Goal: Ask a question: Seek information or help from site administrators or community

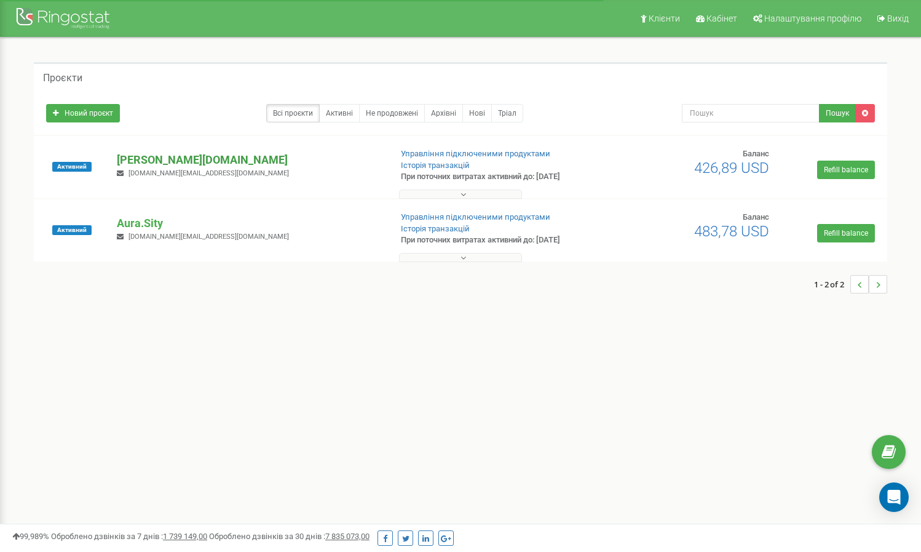
click at [168, 164] on p "[PERSON_NAME][DOMAIN_NAME]" at bounding box center [249, 160] width 264 height 16
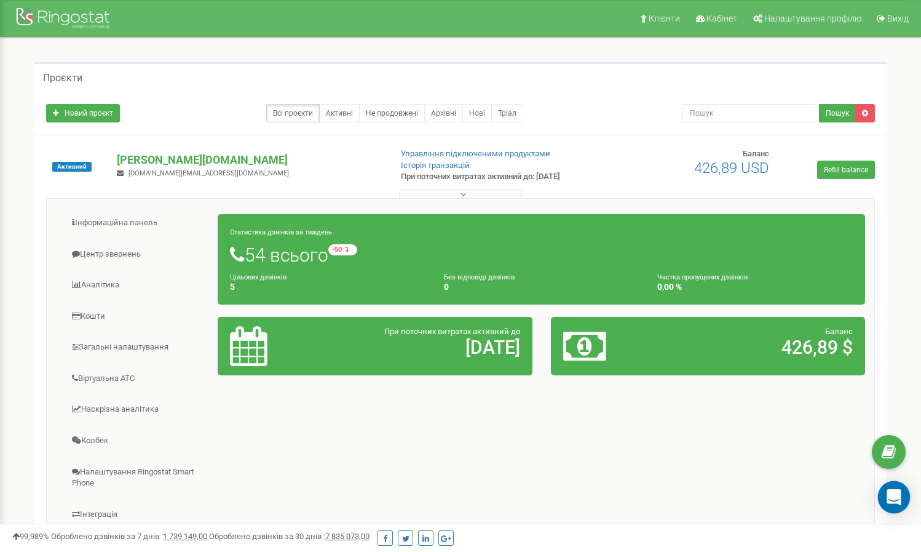
click at [897, 498] on icon "Open Intercom Messenger" at bounding box center [894, 497] width 14 height 16
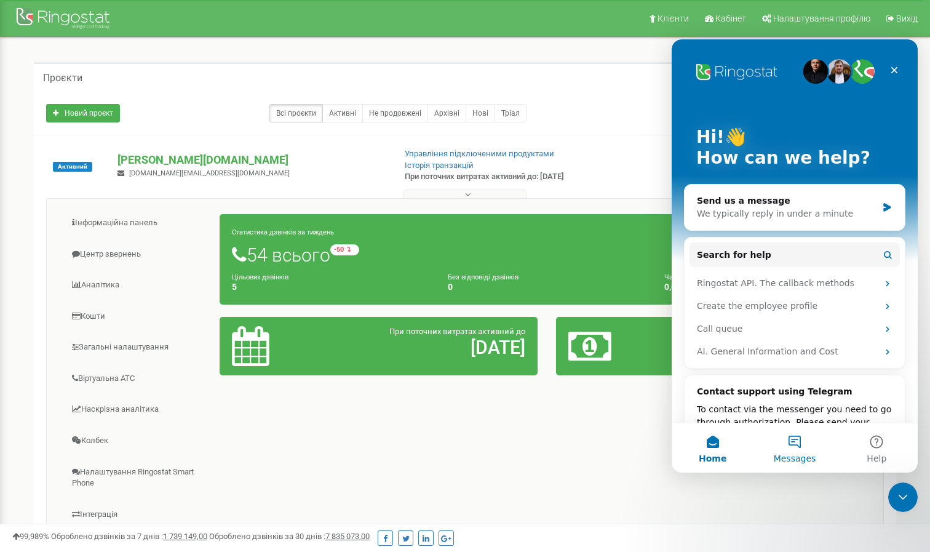
click at [798, 442] on button "Messages" at bounding box center [794, 447] width 82 height 49
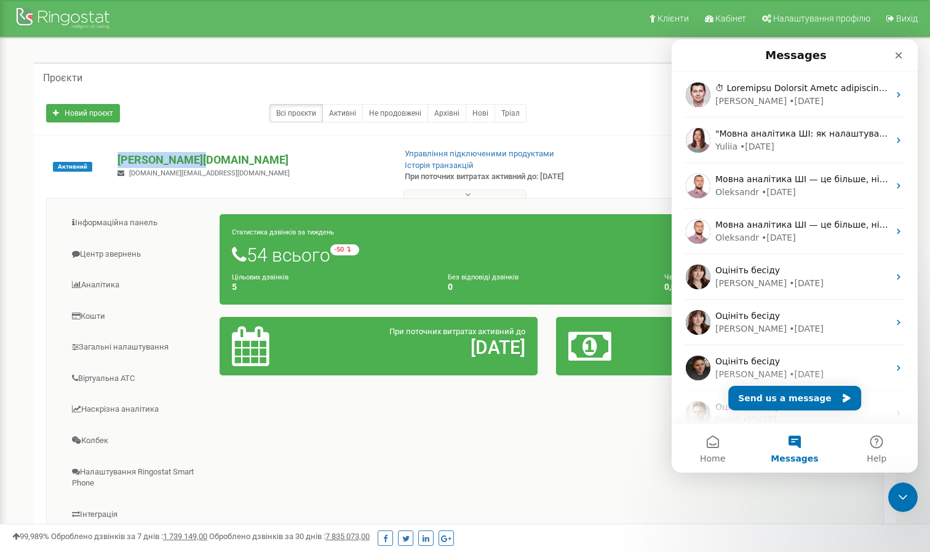
drag, startPoint x: 111, startPoint y: 157, endPoint x: 198, endPoint y: 158, distance: 87.3
click at [198, 158] on div "preston.com.ua yo.work@icloud.com" at bounding box center [250, 165] width 285 height 27
copy p "[DOMAIN_NAME]"
click at [774, 401] on button "Send us a message" at bounding box center [794, 398] width 133 height 25
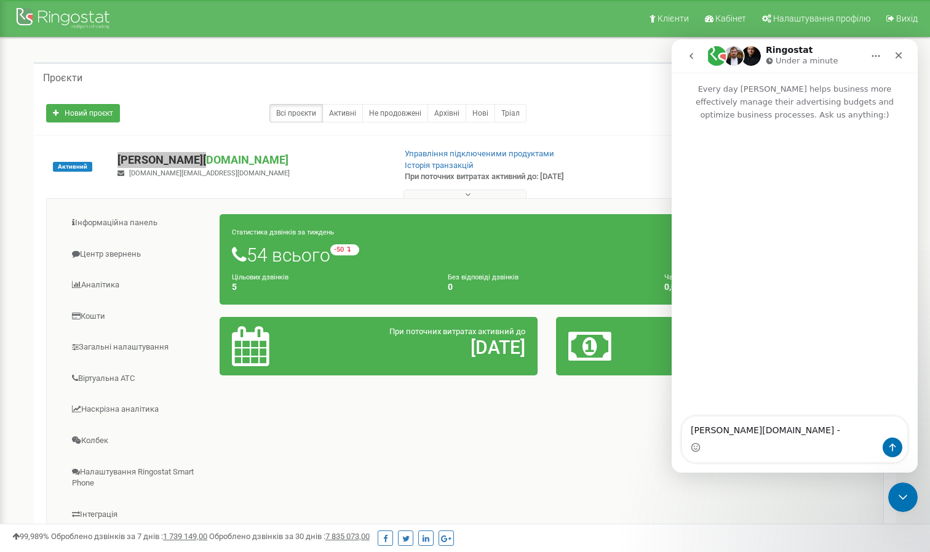
type textarea "preston.com.ua -"
type textarea "L"
type textarea "Доброго дня!"
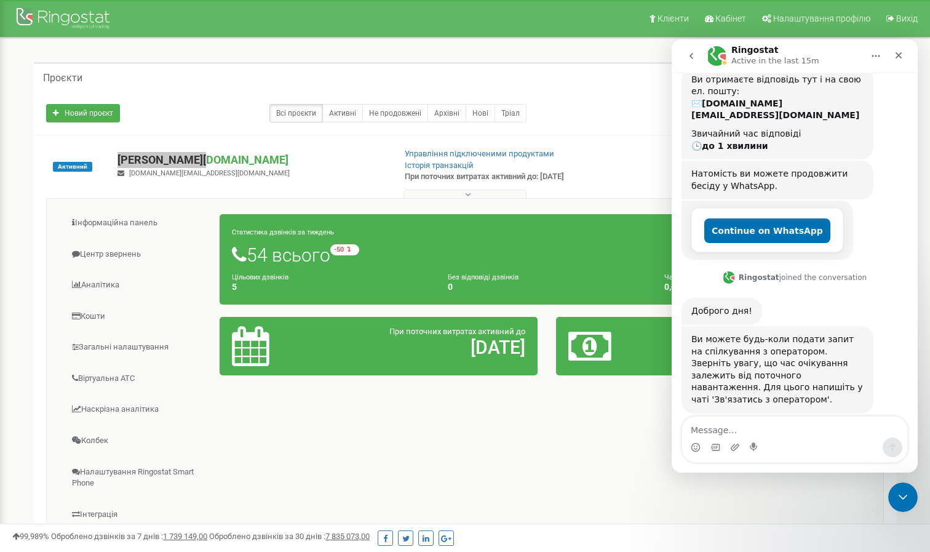
scroll to position [111, 0]
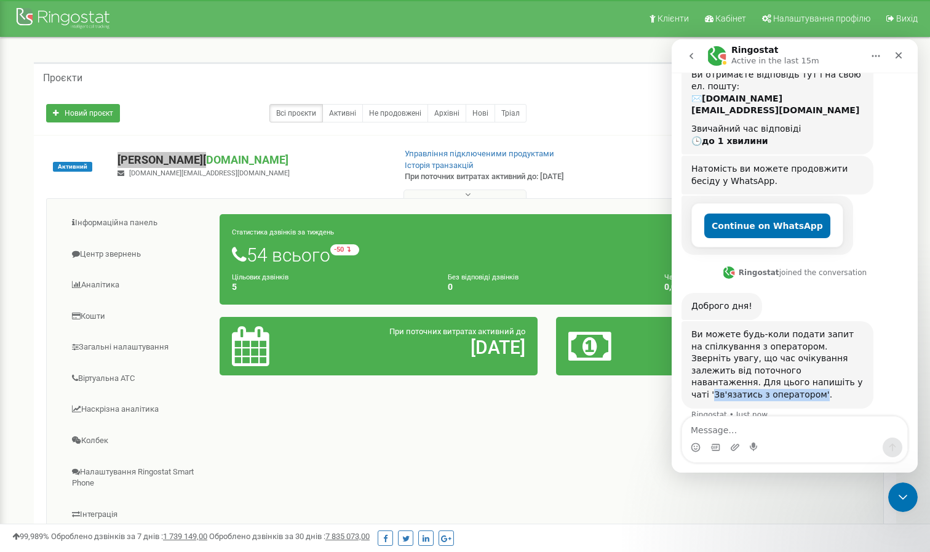
drag, startPoint x: 760, startPoint y: 365, endPoint x: 744, endPoint y: 381, distance: 22.2
click at [744, 381] on div "Ви можете будь-коли подати запит на спілкування з оператором. Зверніть увагу, щ…" at bounding box center [777, 364] width 172 height 73
copy div "Зв'язатись з оператором'"
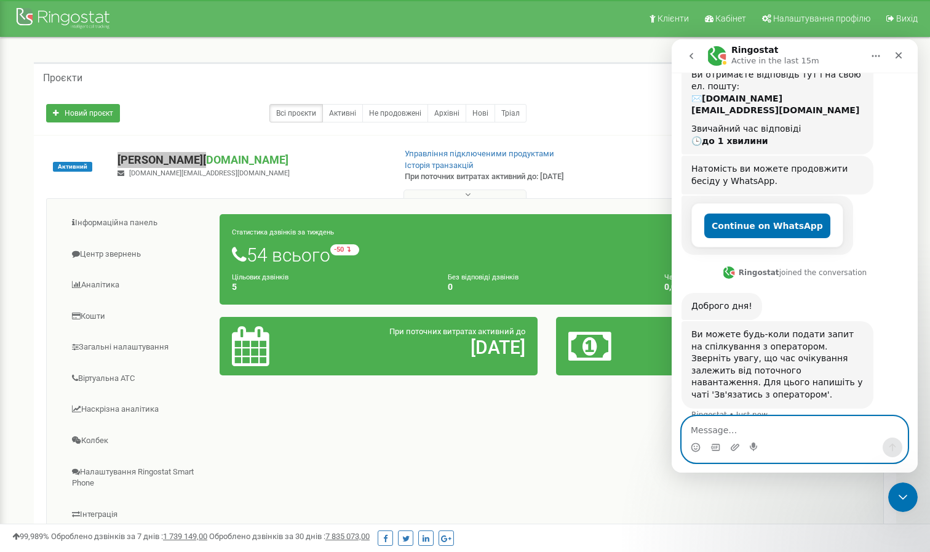
click at [738, 434] on textarea "Message…" at bounding box center [794, 426] width 225 height 21
paste textarea "Зв'язатись з оператором'"
type textarea "Зв'язатись з оператором'"
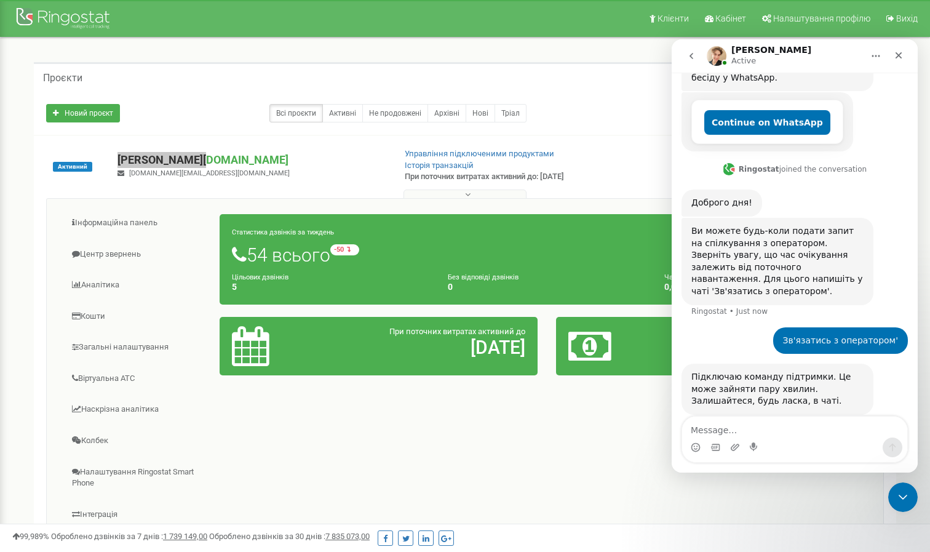
scroll to position [296, 0]
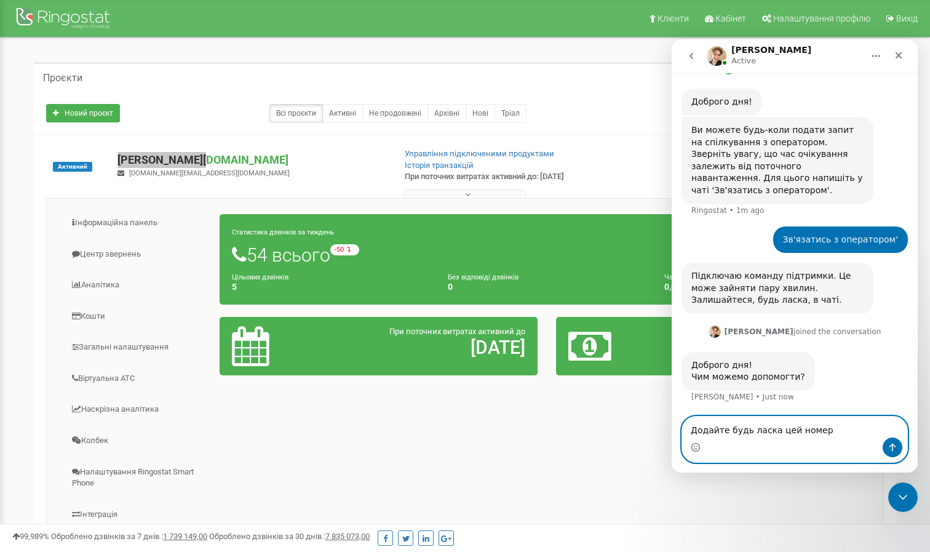
paste textarea "380995337811 Єдина мережа FMC mobile 380935040678 Єдина мережа FMC VoIP Префікс…"
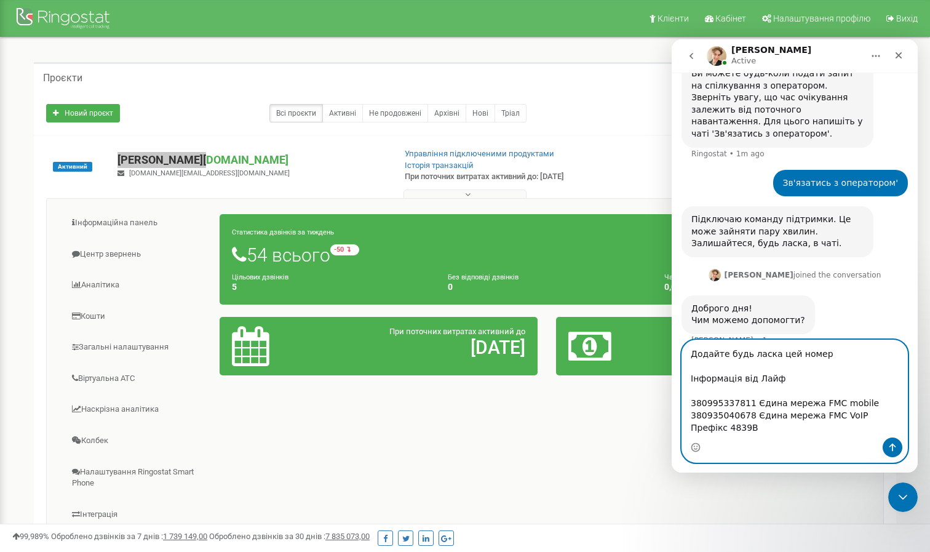
scroll to position [20, 0]
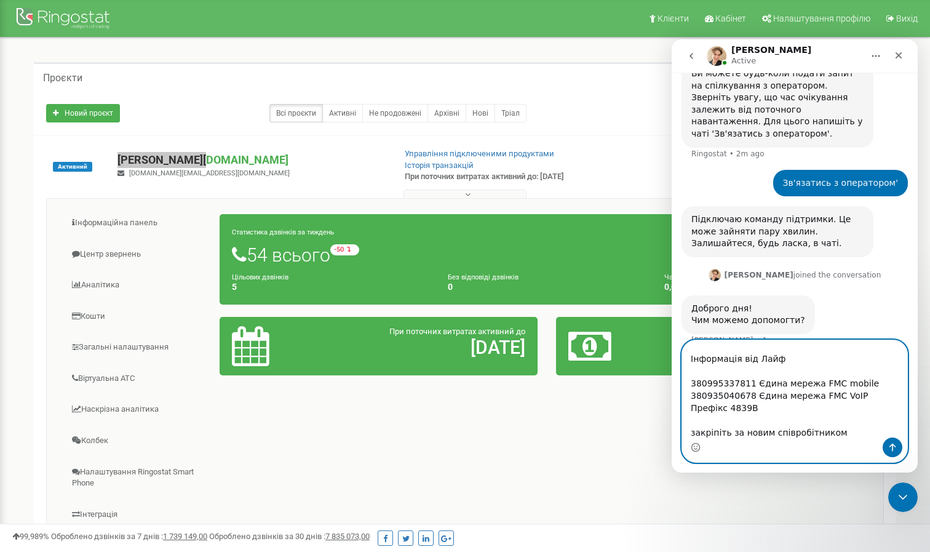
type textarea "Додайте будь ласка цей номер Інформація від Лайф 380995337811 Єдина мережа FMC …"
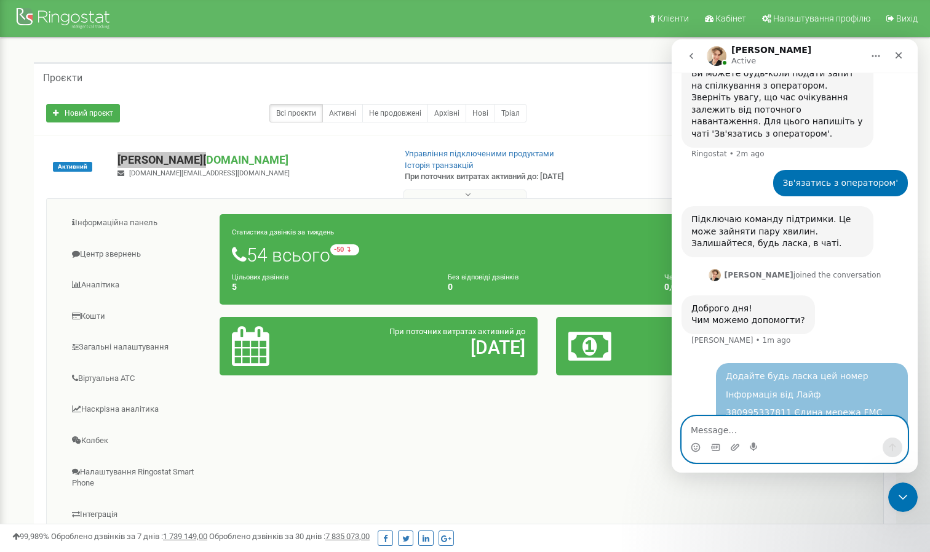
scroll to position [0, 0]
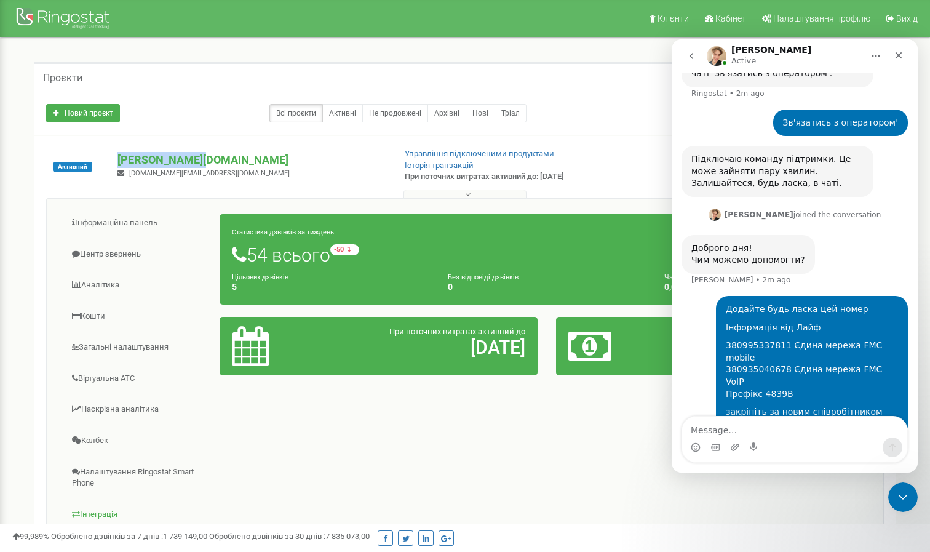
click at [104, 506] on link "Інтеграція" at bounding box center [138, 514] width 164 height 30
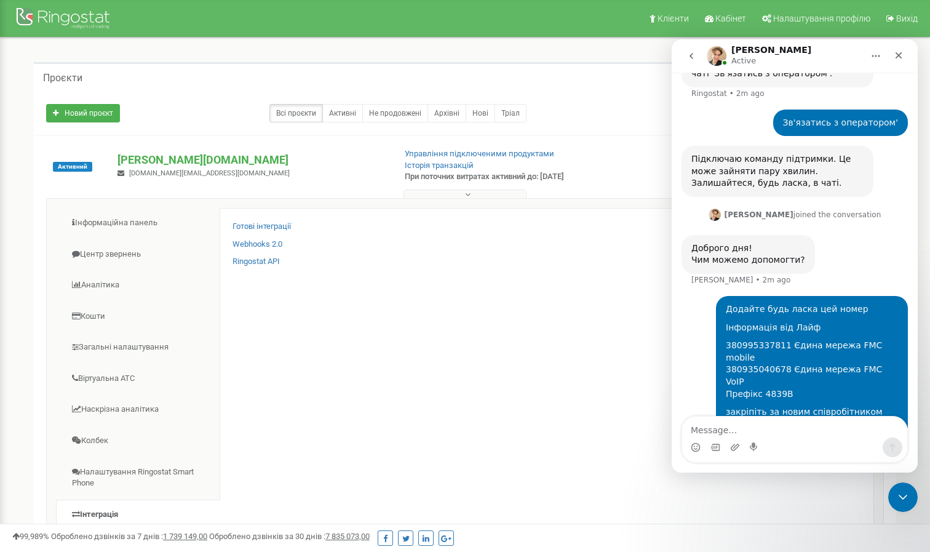
click at [355, 333] on div "Готові інтеграції Webhooks 2.0 Ringostat API X" at bounding box center [547, 406] width 654 height 397
click at [14, 330] on div "Проєкти Новий проєкт Всі проєкти Активні Не продовжені Архівні Нові Тріал Пошук…" at bounding box center [464, 396] width 911 height 716
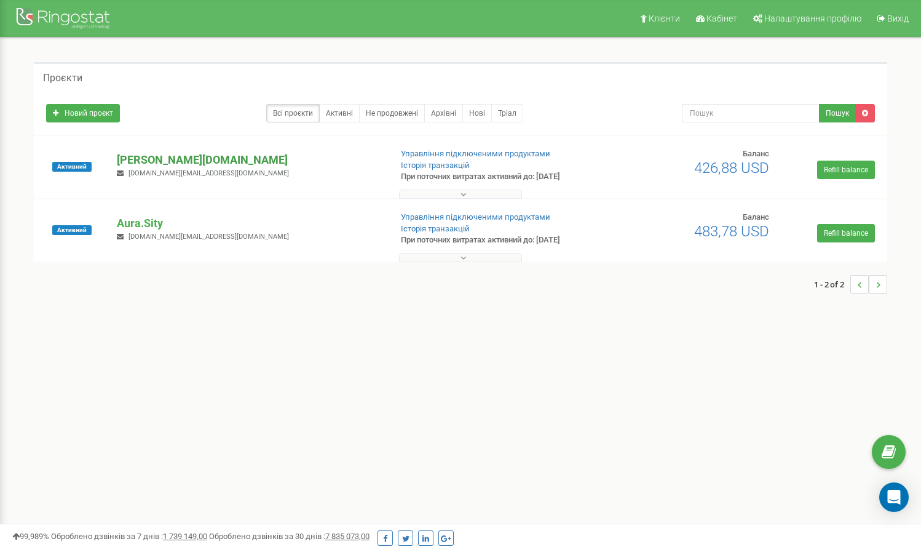
click at [156, 161] on p "[PERSON_NAME][DOMAIN_NAME]" at bounding box center [249, 160] width 264 height 16
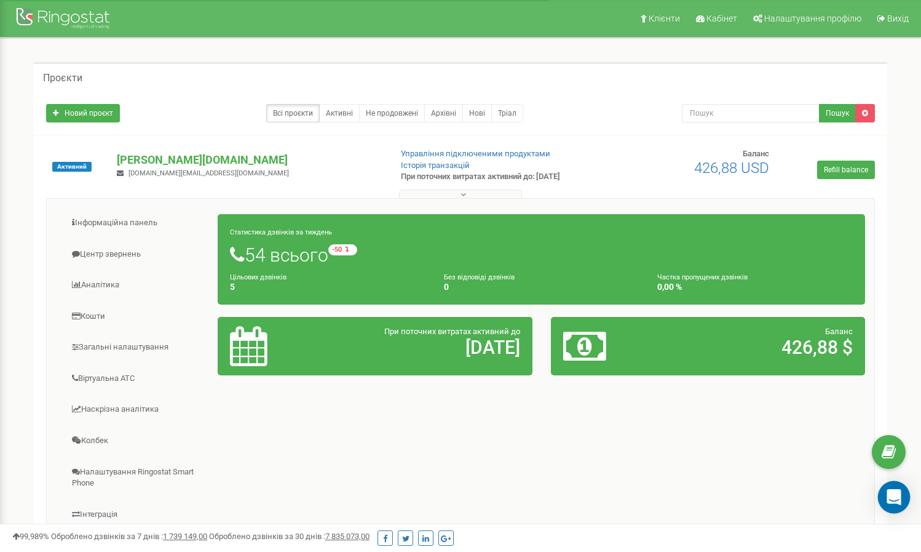
click at [898, 496] on icon "Open Intercom Messenger" at bounding box center [894, 497] width 14 height 16
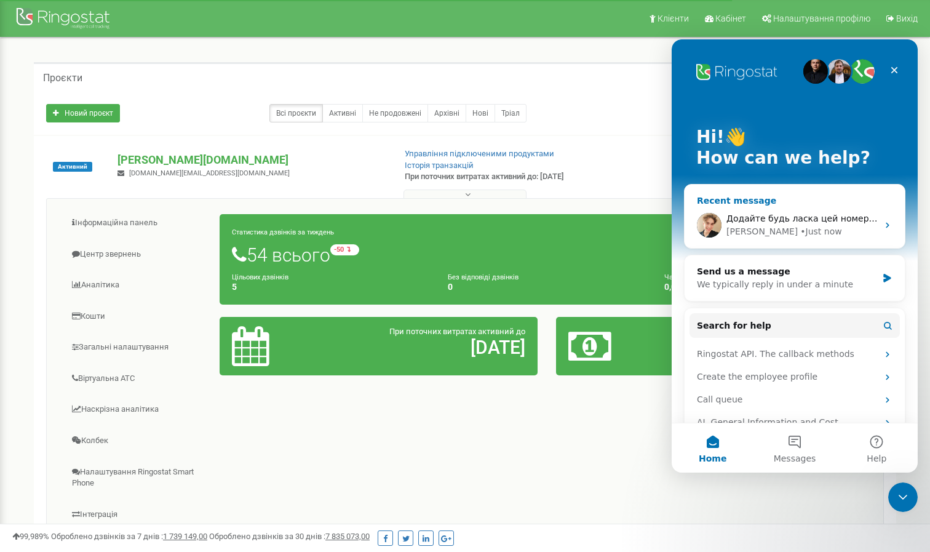
click at [801, 226] on div "• Just now" at bounding box center [820, 231] width 41 height 13
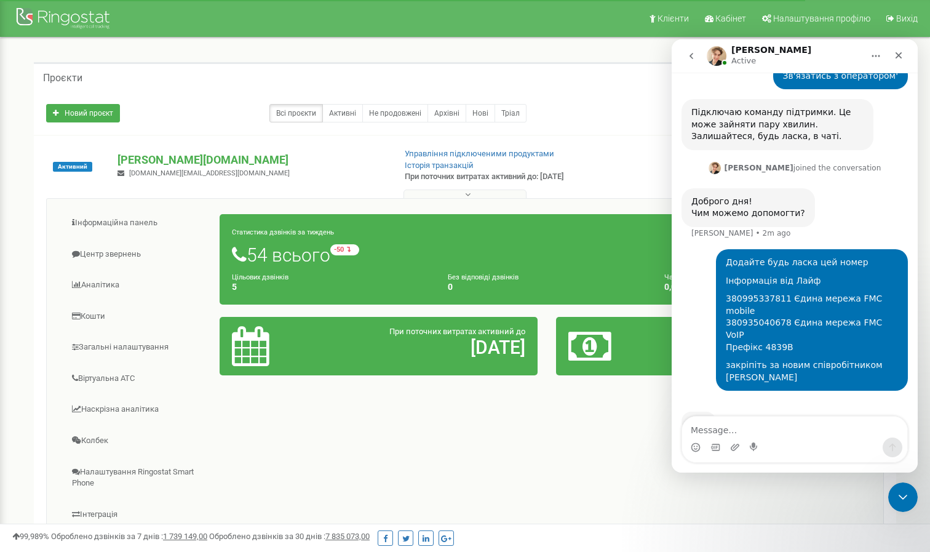
scroll to position [467, 0]
drag, startPoint x: 111, startPoint y: 158, endPoint x: 201, endPoint y: 165, distance: 90.7
click at [201, 165] on div "preston.com.ua yo.work@icloud.com" at bounding box center [250, 165] width 285 height 27
copy p "[PERSON_NAME][DOMAIN_NAME]"
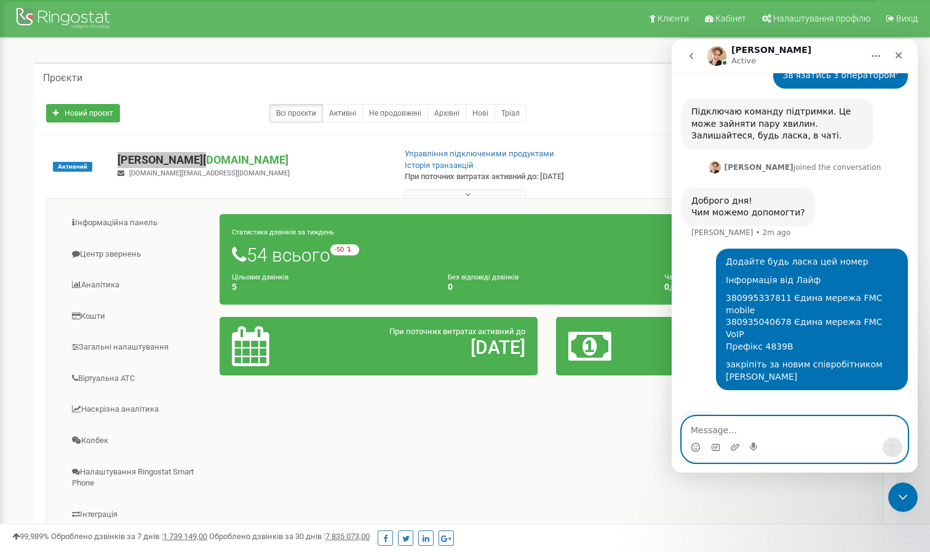
click at [729, 427] on textarea "Message…" at bounding box center [794, 426] width 225 height 21
paste textarea "[DOMAIN_NAME]"
type textarea "Проект preston.com.ua"
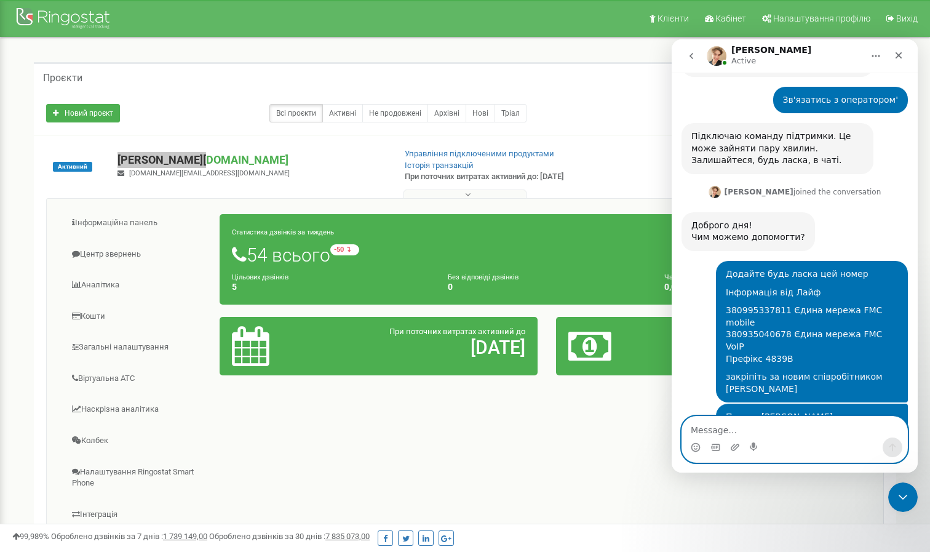
scroll to position [496, 0]
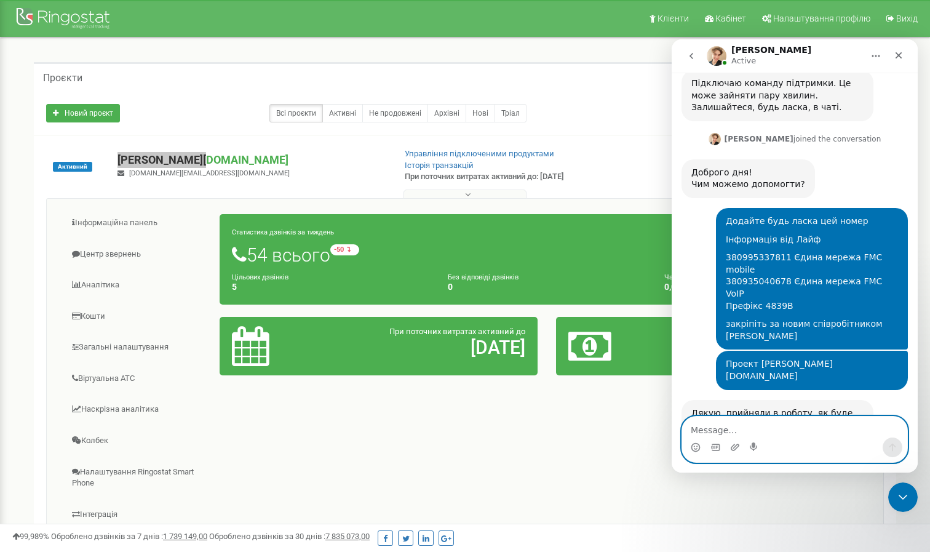
click at [724, 426] on textarea "Message…" at bounding box center [794, 426] width 225 height 21
type textarea "Дякую!"
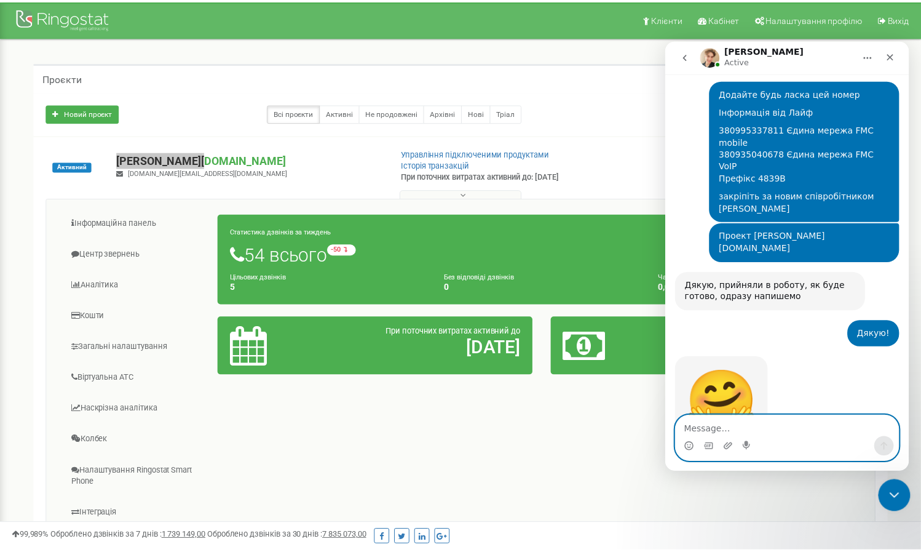
scroll to position [623, 0]
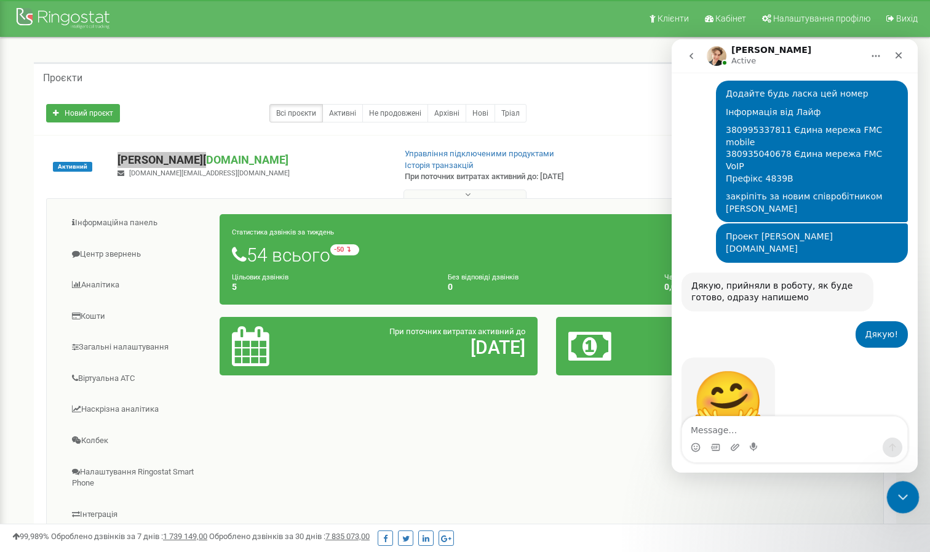
drag, startPoint x: 904, startPoint y: 492, endPoint x: 913, endPoint y: 493, distance: 8.6
click at [905, 491] on icon "Close Intercom Messenger" at bounding box center [901, 495] width 15 height 15
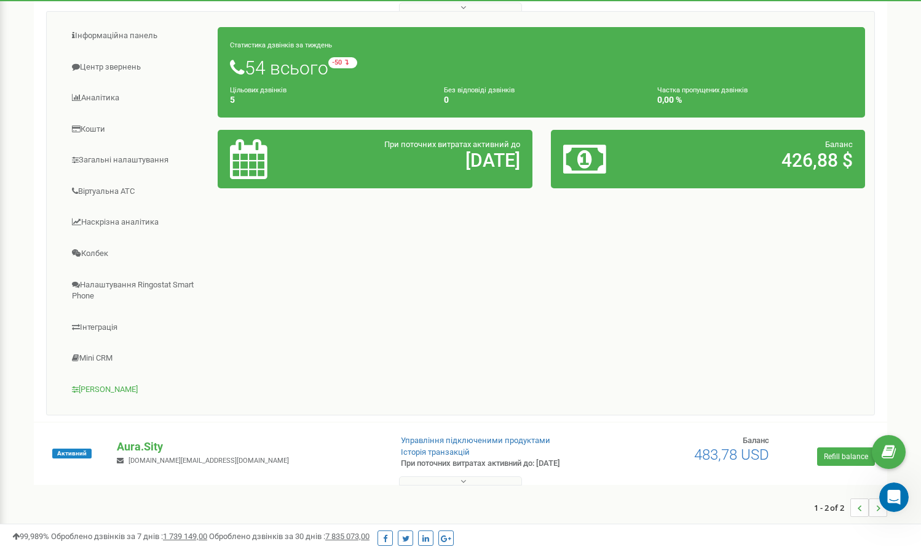
scroll to position [186, 0]
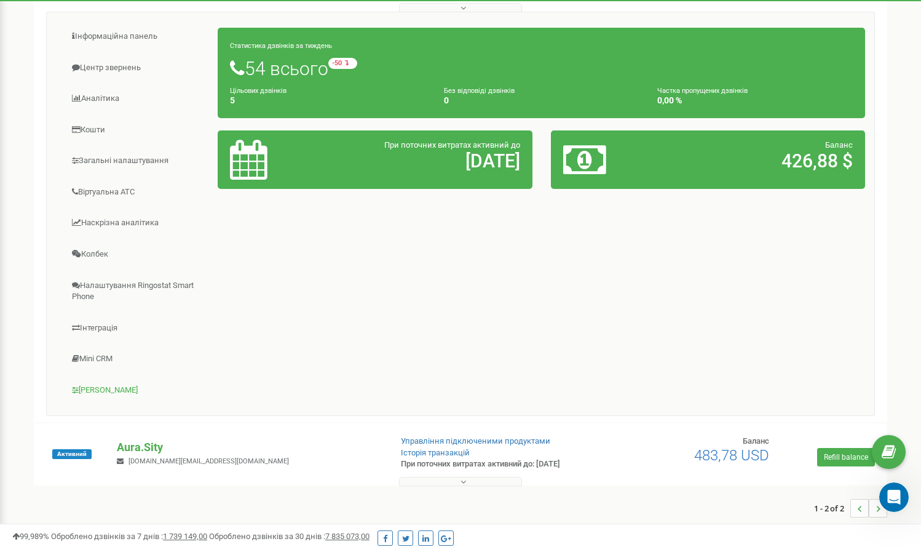
click at [108, 383] on link "[PERSON_NAME]" at bounding box center [137, 390] width 162 height 30
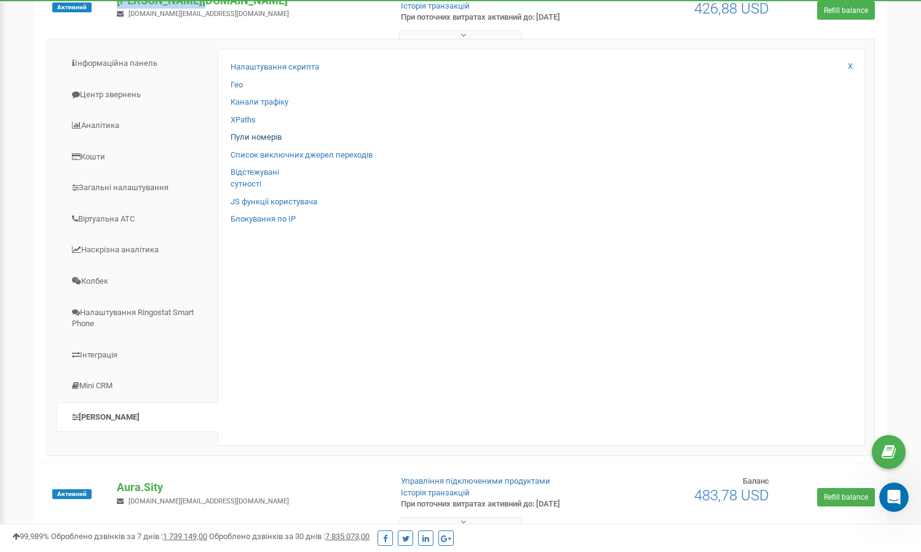
scroll to position [157, 0]
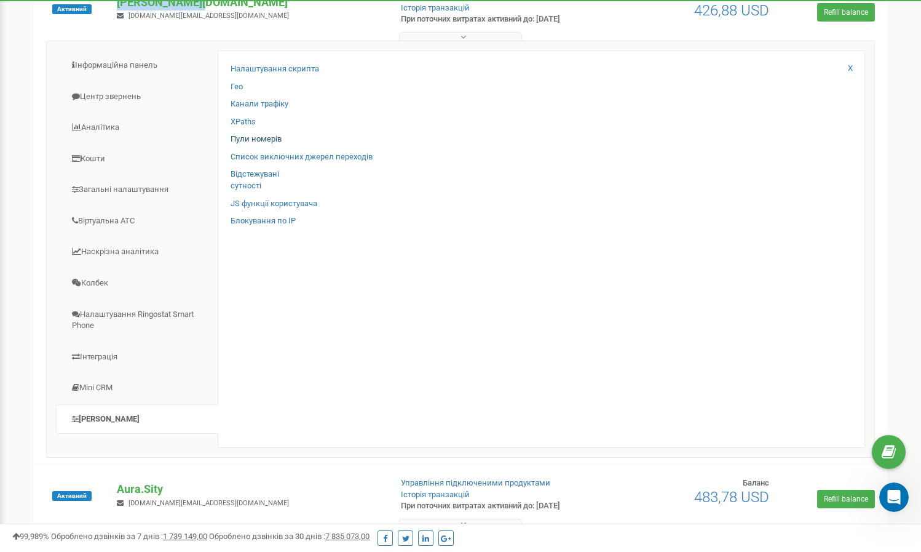
click at [277, 137] on link "Пули номерів" at bounding box center [256, 139] width 51 height 12
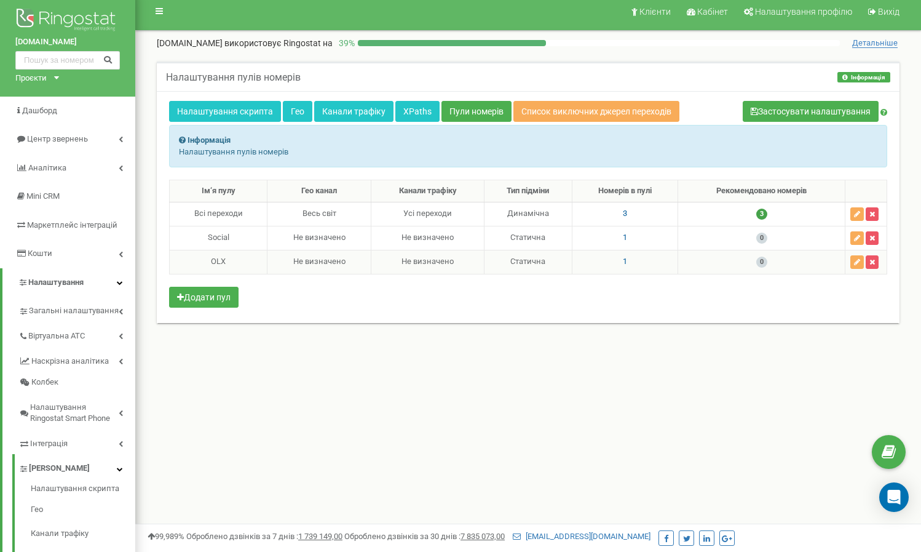
scroll to position [6, 0]
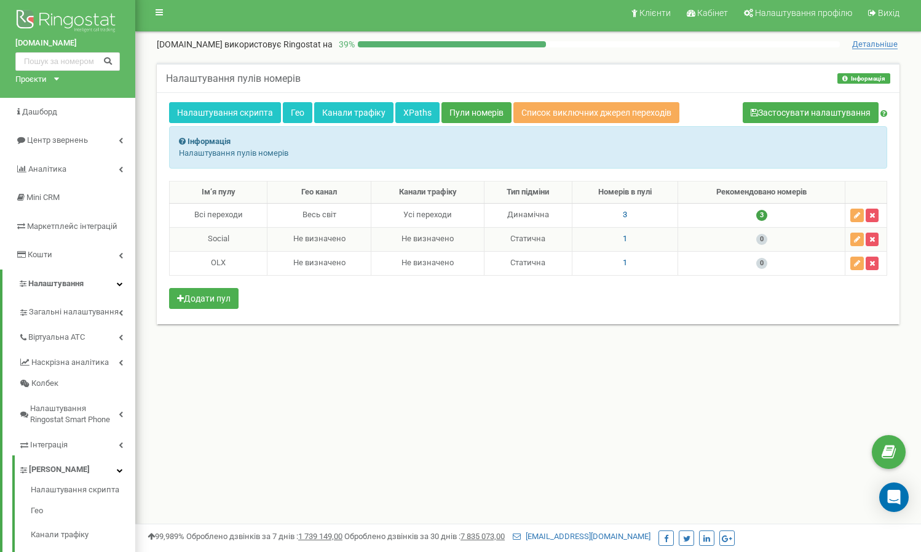
click at [624, 237] on span "1" at bounding box center [625, 238] width 4 height 9
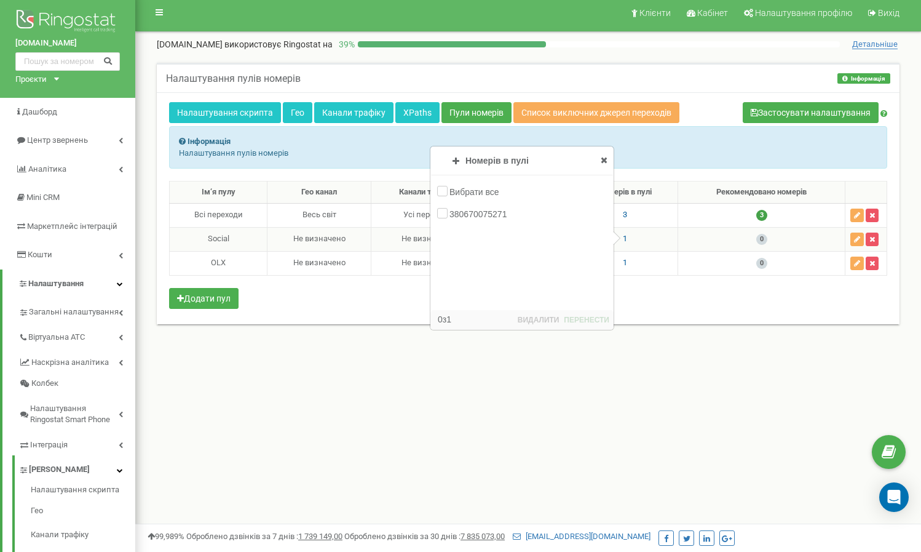
click at [624, 237] on span "1" at bounding box center [625, 238] width 4 height 9
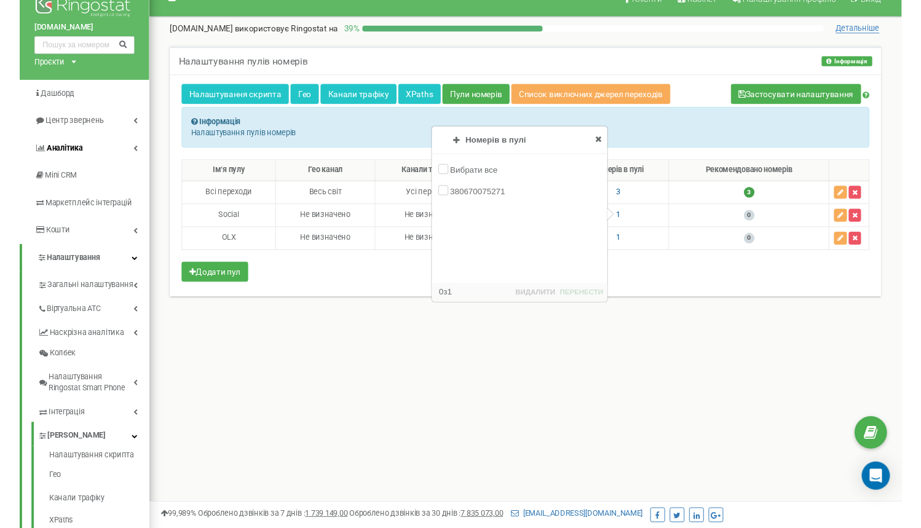
scroll to position [23, 0]
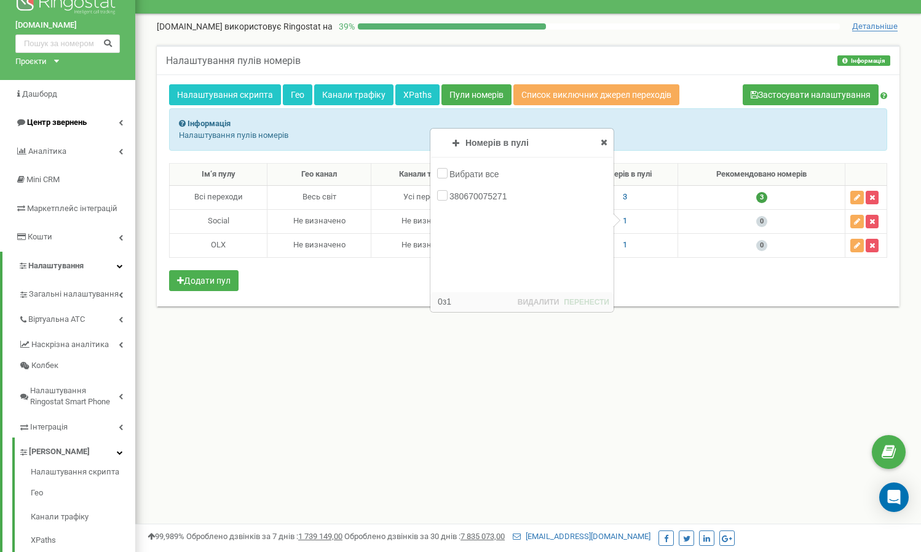
click at [90, 124] on link "Центр звернень" at bounding box center [67, 122] width 135 height 29
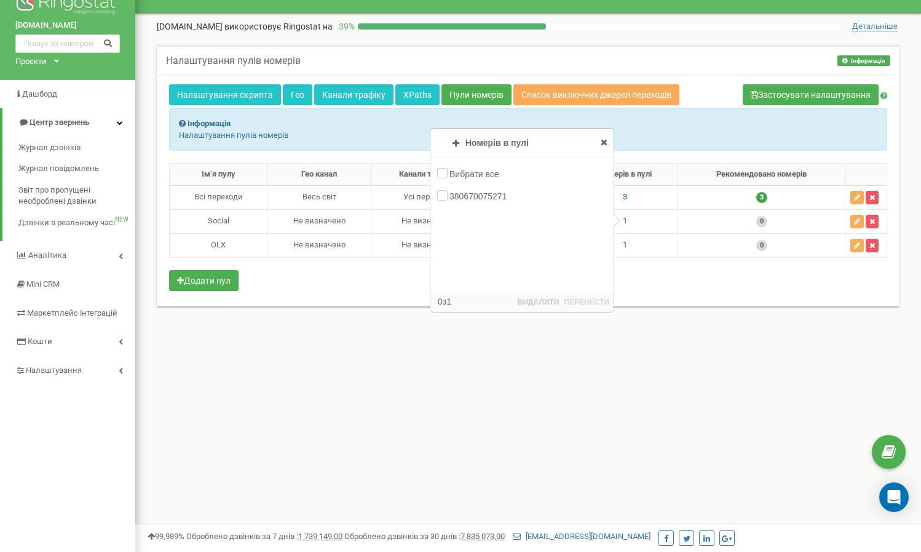
drag, startPoint x: 90, startPoint y: 122, endPoint x: 95, endPoint y: 117, distance: 6.5
click at [91, 122] on link "Центр звернень" at bounding box center [68, 122] width 133 height 29
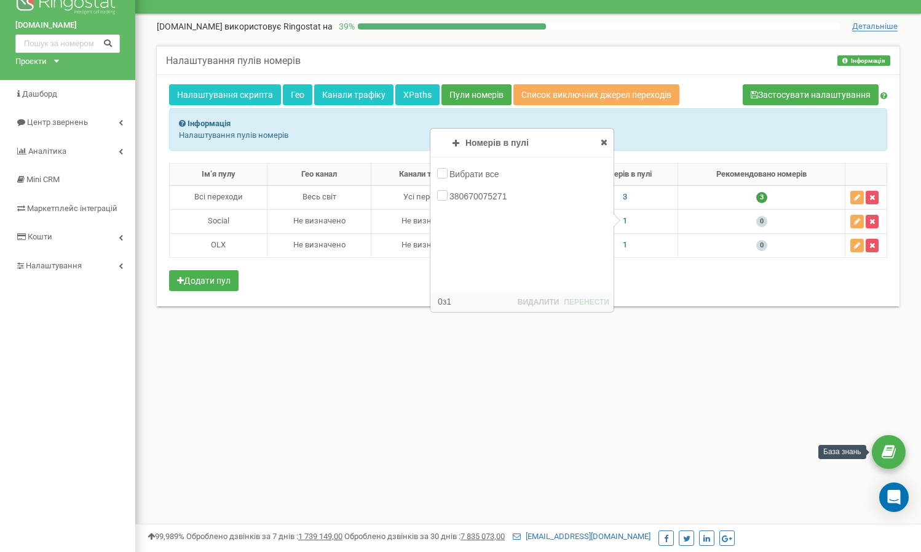
click at [883, 453] on icon at bounding box center [889, 452] width 14 height 18
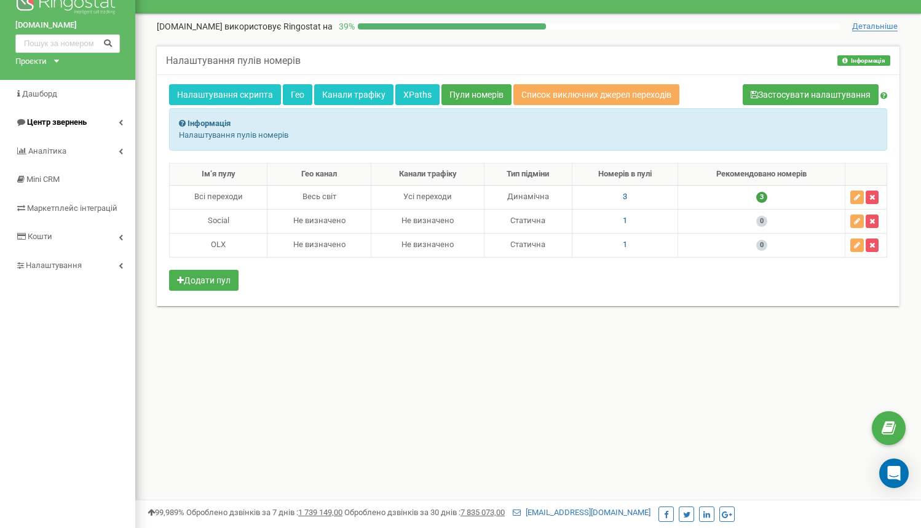
click at [74, 124] on span "Центр звернень" at bounding box center [57, 121] width 60 height 9
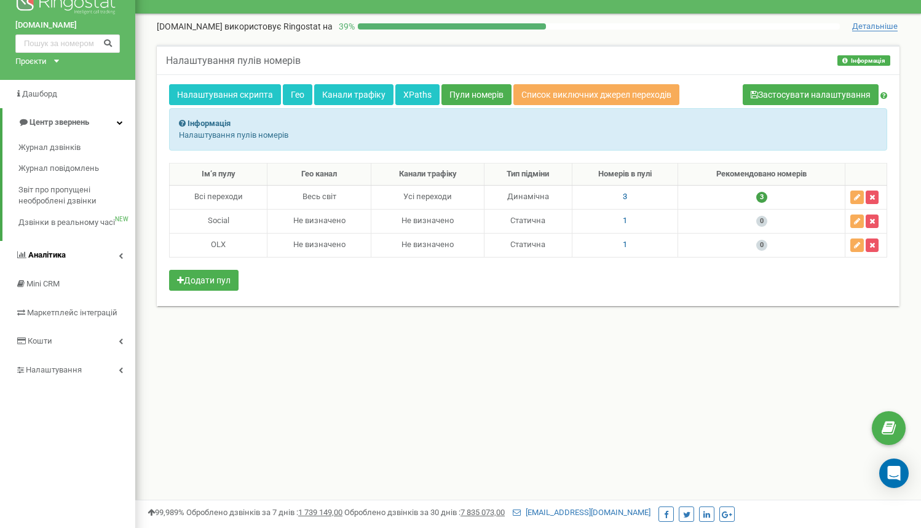
click at [113, 251] on link "Аналiтика" at bounding box center [67, 255] width 135 height 29
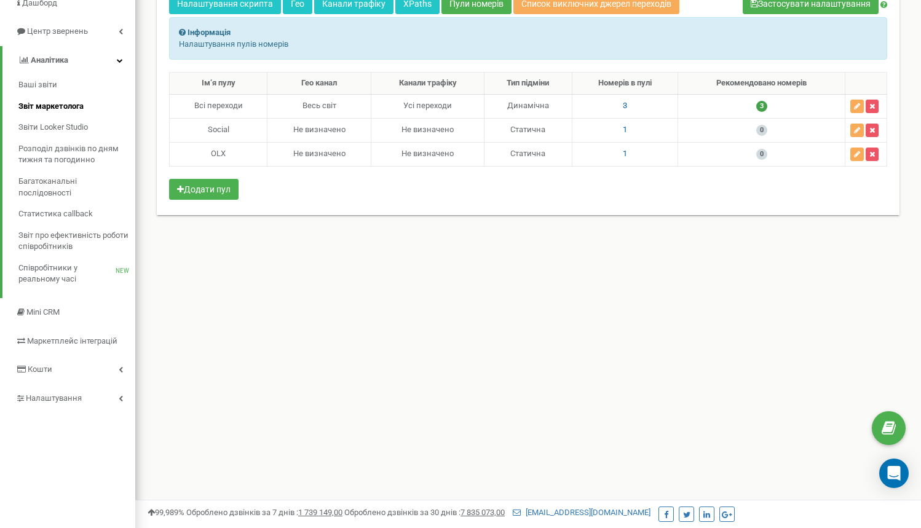
scroll to position [119, 0]
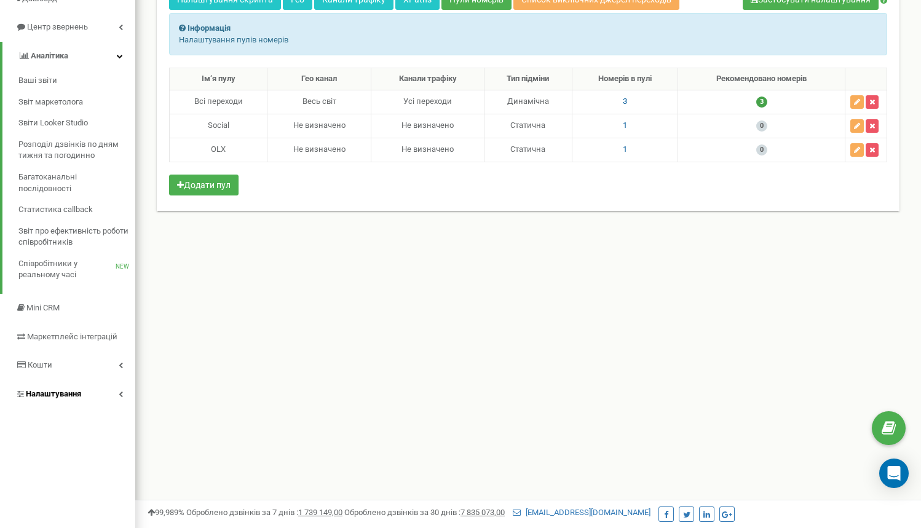
click at [101, 384] on link "Налаштування" at bounding box center [67, 394] width 135 height 29
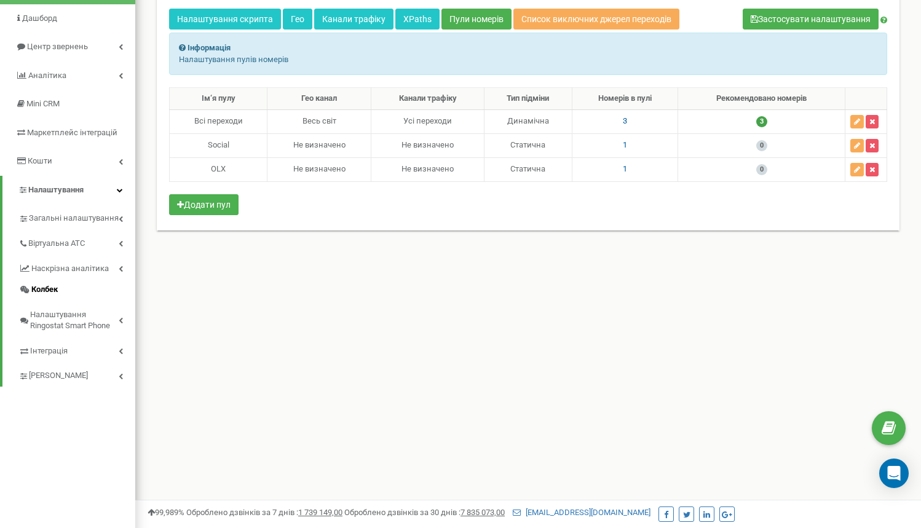
scroll to position [87, 0]
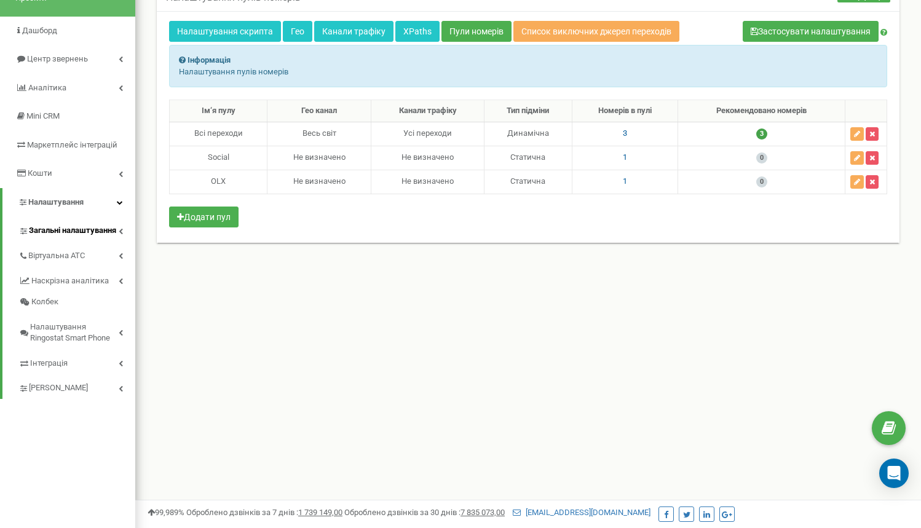
click at [113, 225] on span "Загальні налаштування" at bounding box center [72, 231] width 87 height 12
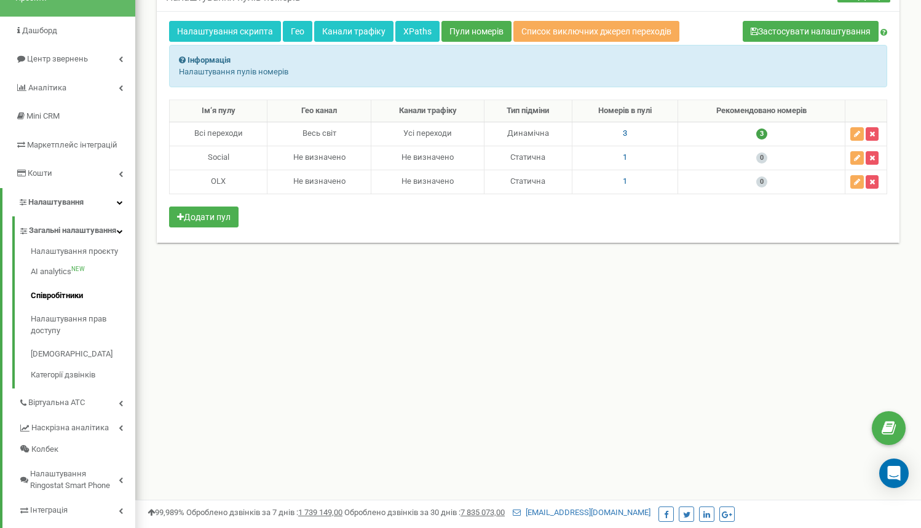
click at [85, 300] on link "Співробітники" at bounding box center [83, 296] width 105 height 24
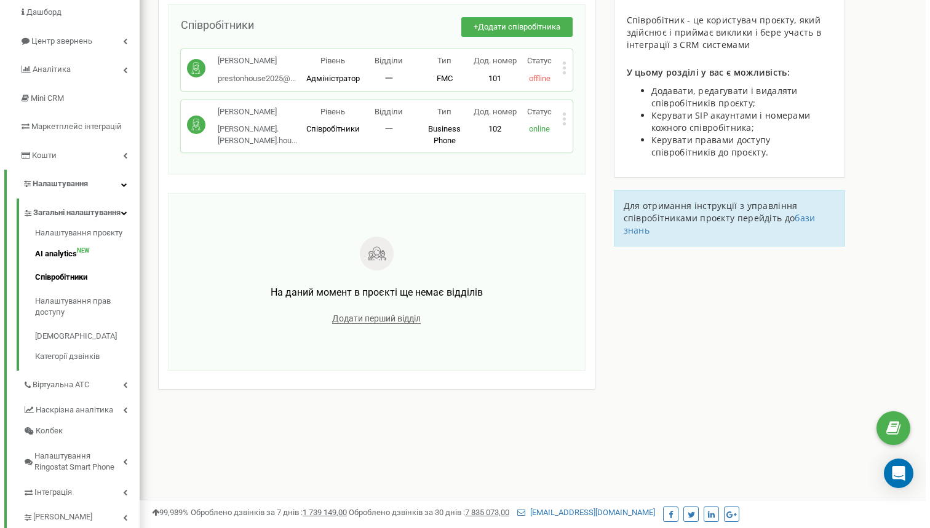
scroll to position [122, 0]
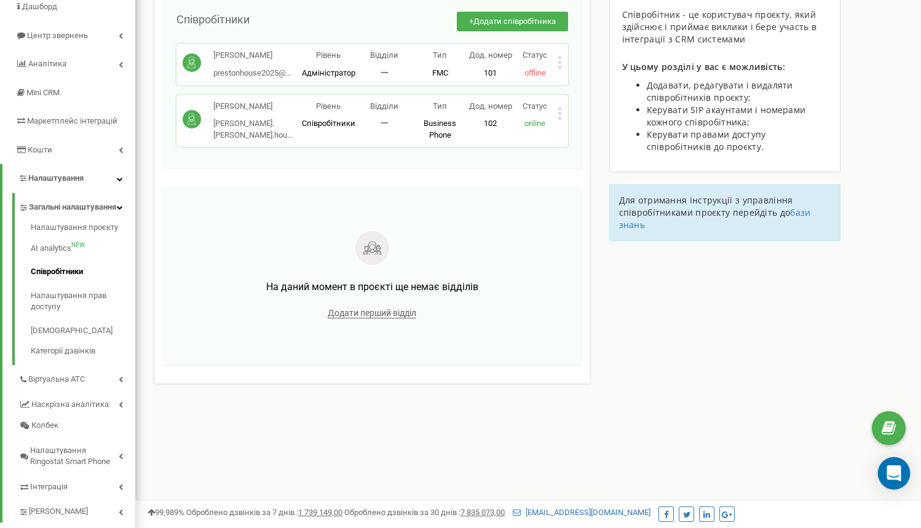
click at [905, 472] on div "Open Intercom Messenger" at bounding box center [894, 474] width 33 height 33
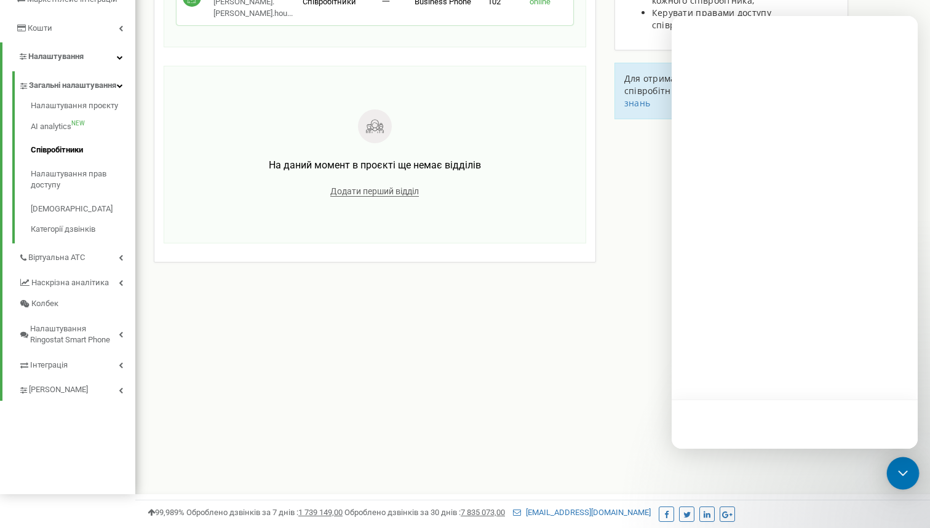
scroll to position [0, 0]
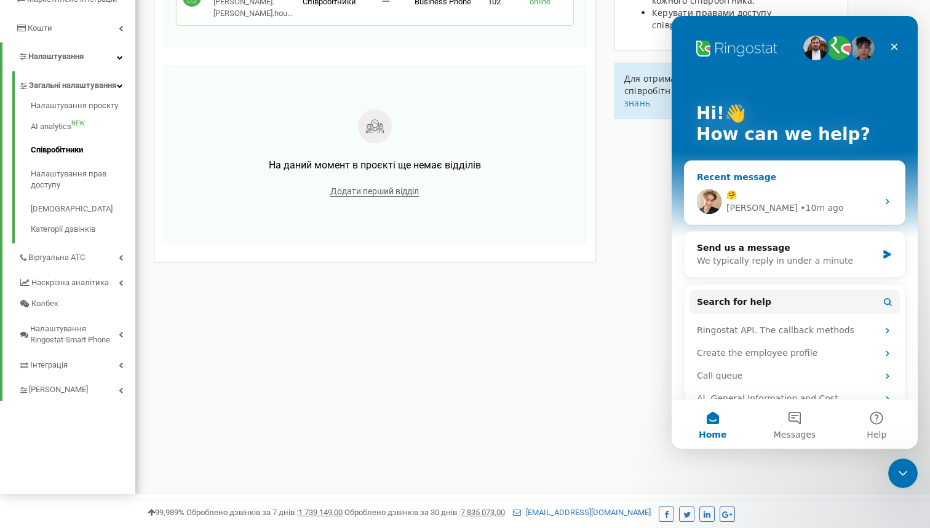
click at [800, 208] on div "• 10m ago" at bounding box center [821, 208] width 43 height 13
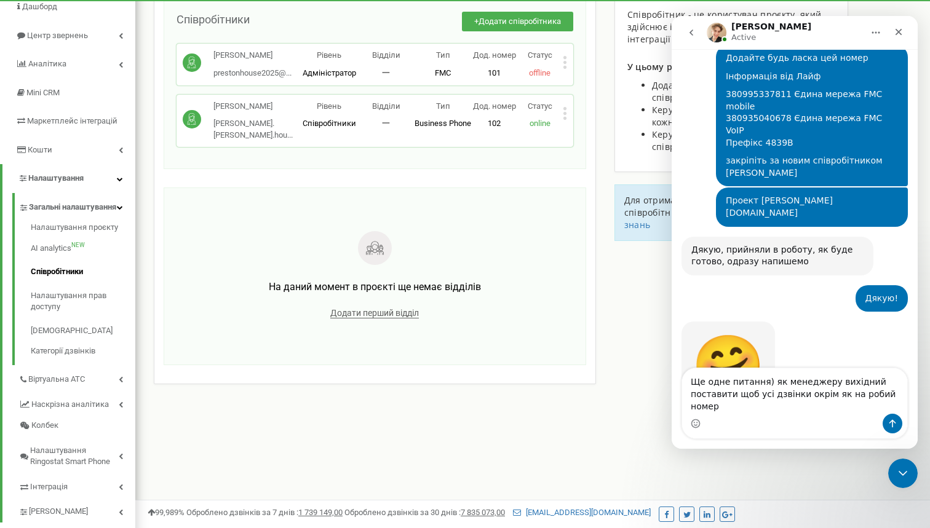
scroll to position [648, 0]
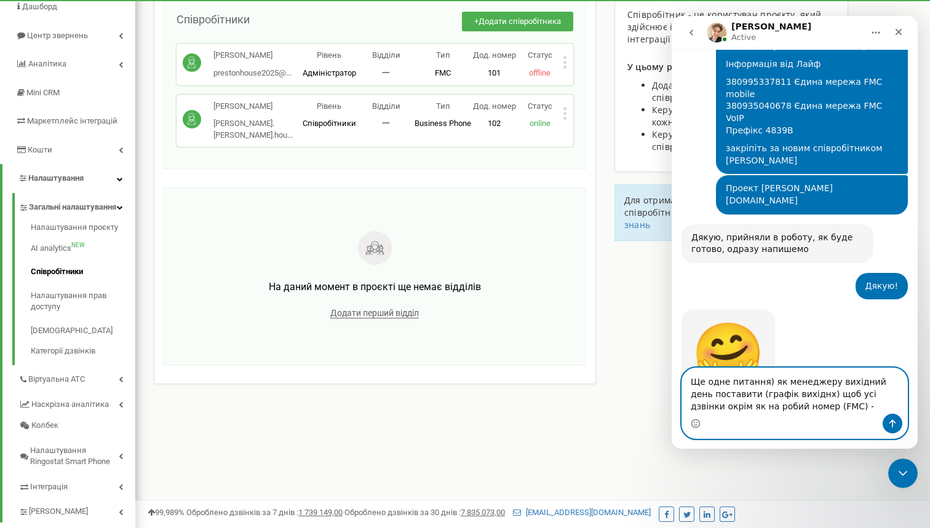
click at [812, 410] on textarea "Ще одне питання) як менеджеру вихідний день поставити (графік вихіднх) щоб усі …" at bounding box center [794, 391] width 225 height 46
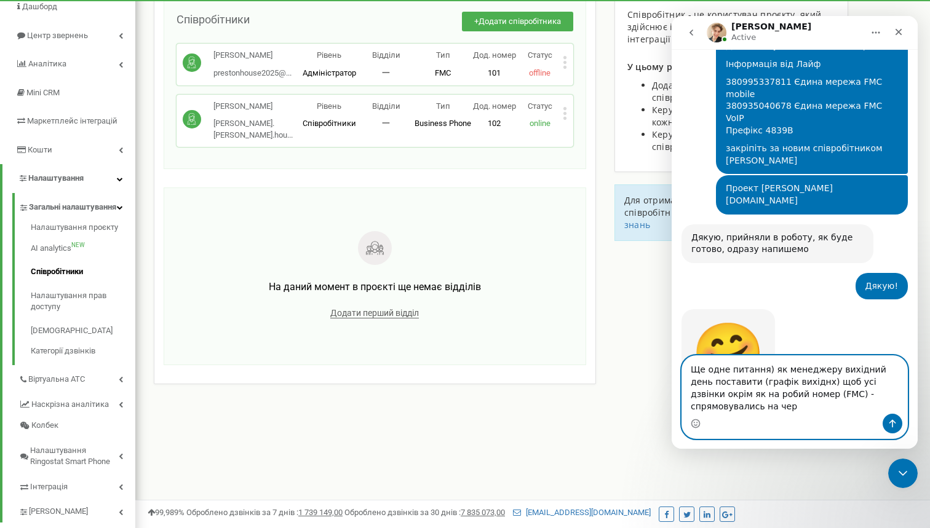
scroll to position [660, 0]
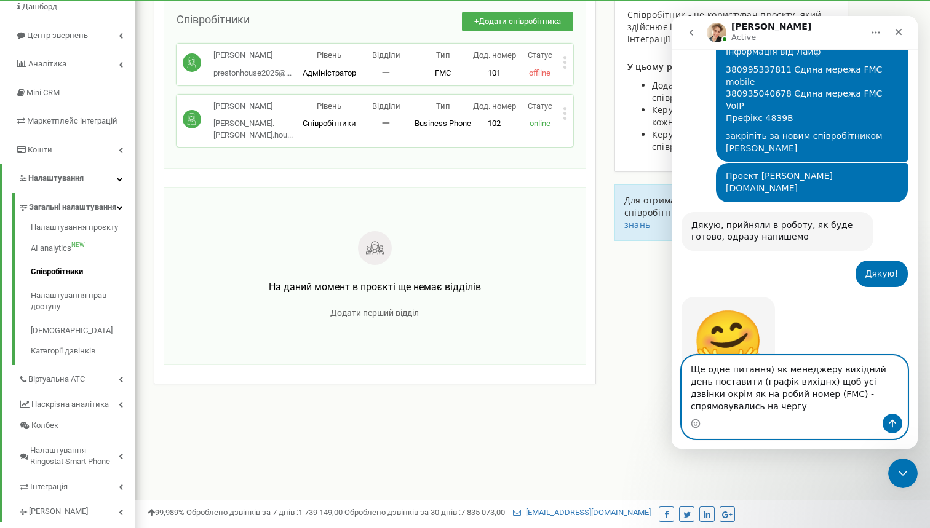
type textarea "Ще одне питання) як менеджеру вихідний день поставити (графік вихіднх) щоб усі …"
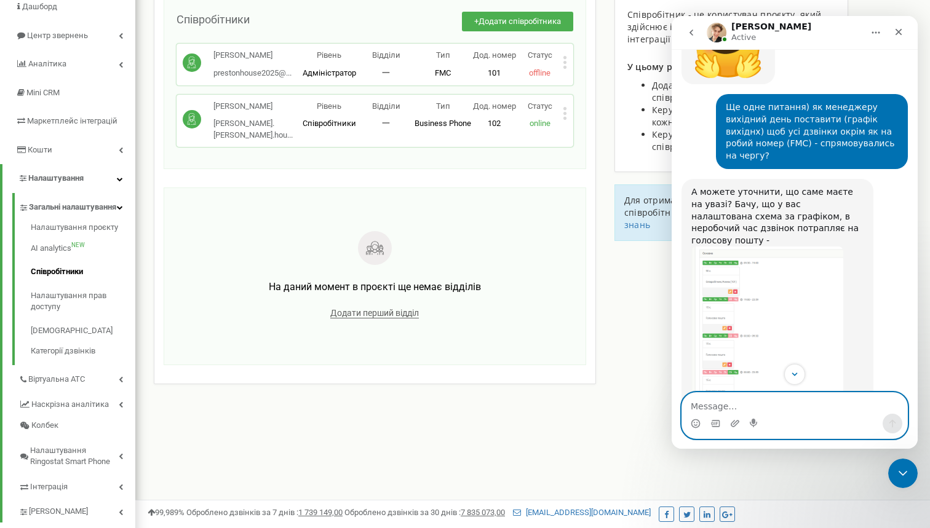
scroll to position [955, 0]
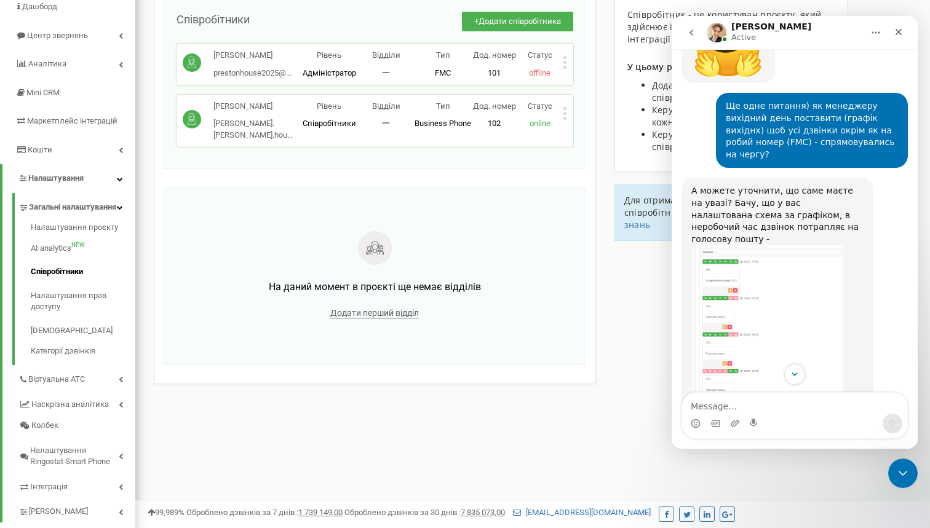
click at [779, 245] on img "Volodymyr says…" at bounding box center [767, 327] width 152 height 165
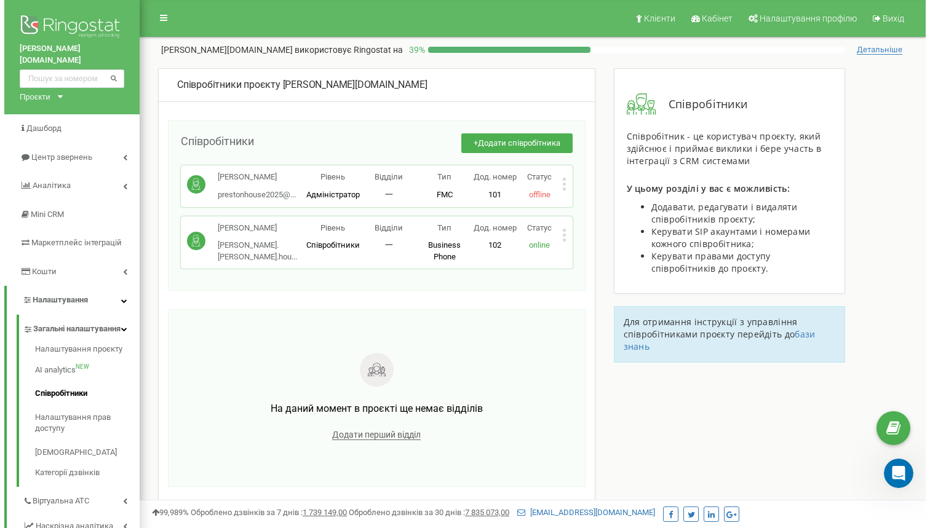
scroll to position [0, 0]
click at [904, 472] on icon "Open Intercom Messenger" at bounding box center [897, 472] width 20 height 20
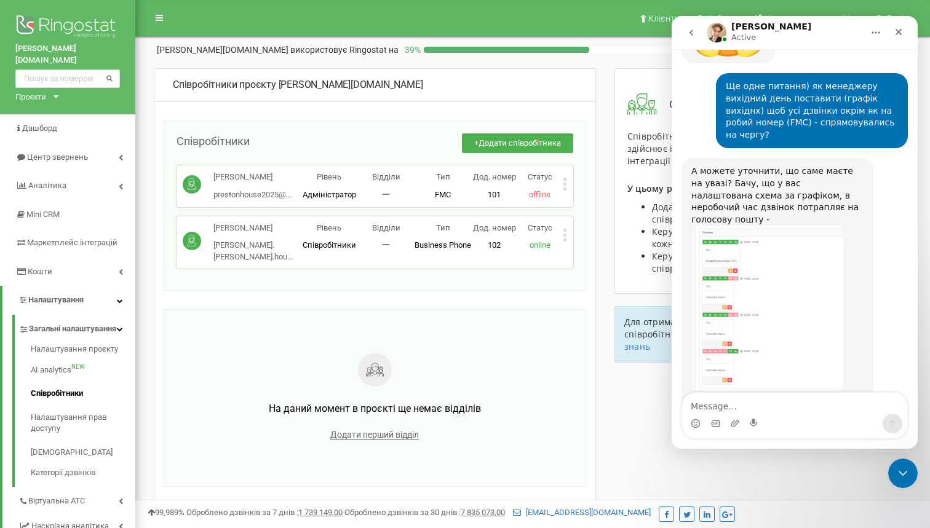
scroll to position [1018, 0]
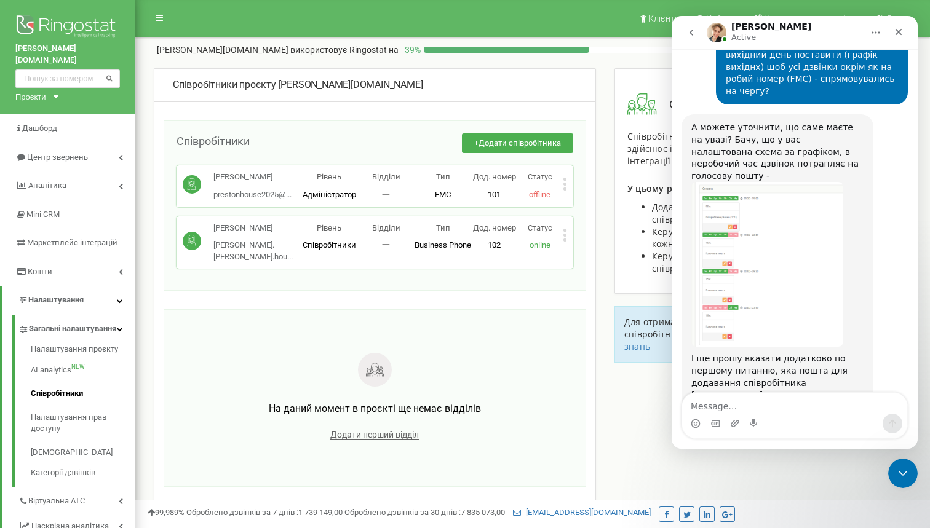
click at [777, 416] on div "Intercom messenger" at bounding box center [794, 424] width 225 height 20
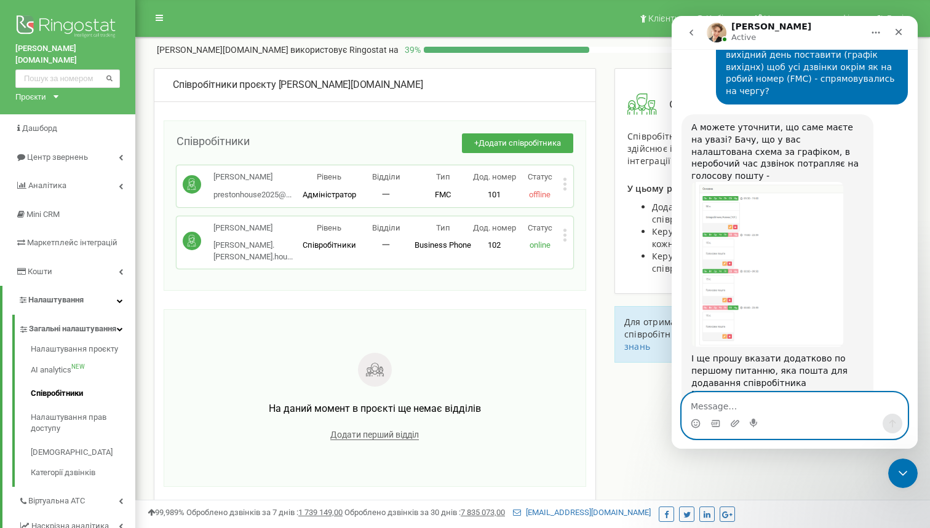
click at [770, 405] on textarea "Message…" at bounding box center [794, 403] width 225 height 21
type textarea "Pfhfp"
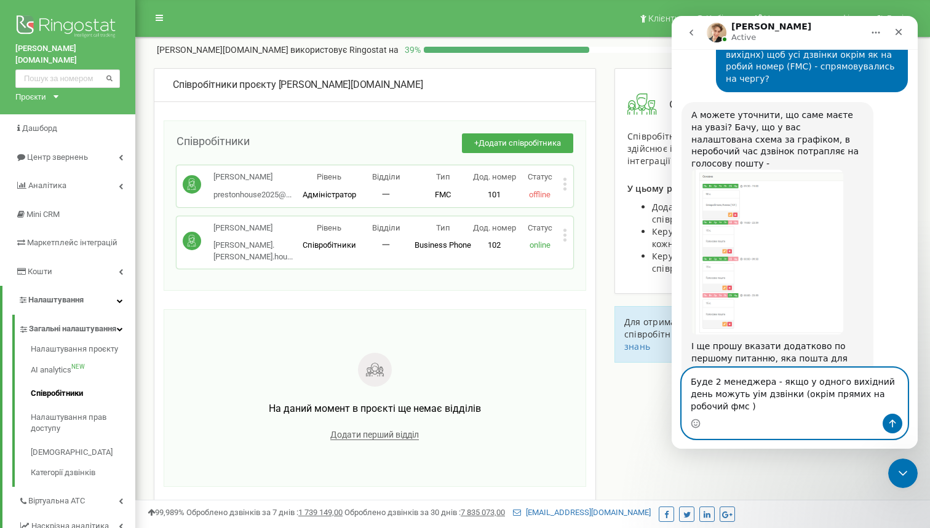
scroll to position [1043, 0]
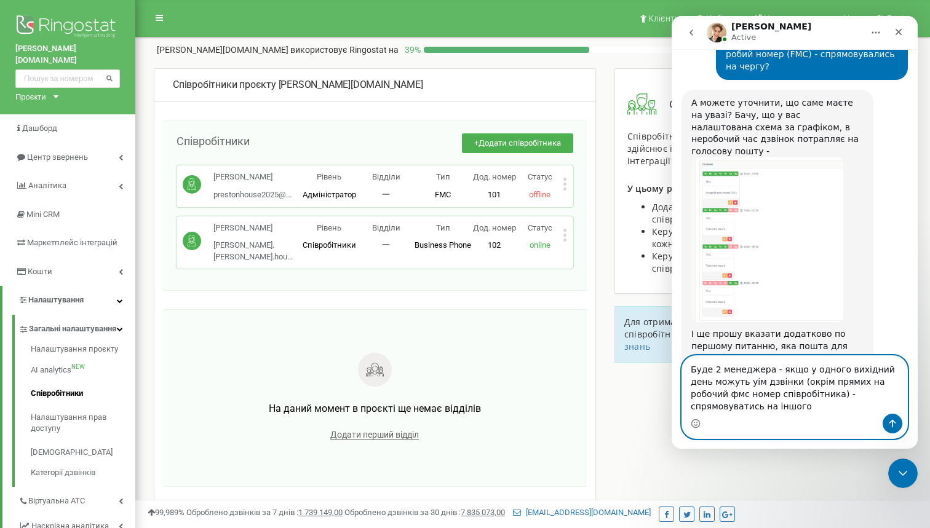
type textarea "Буде 2 менеджера - якщо у одного вихідний день можуть уім дзвінки (окрім прямих…"
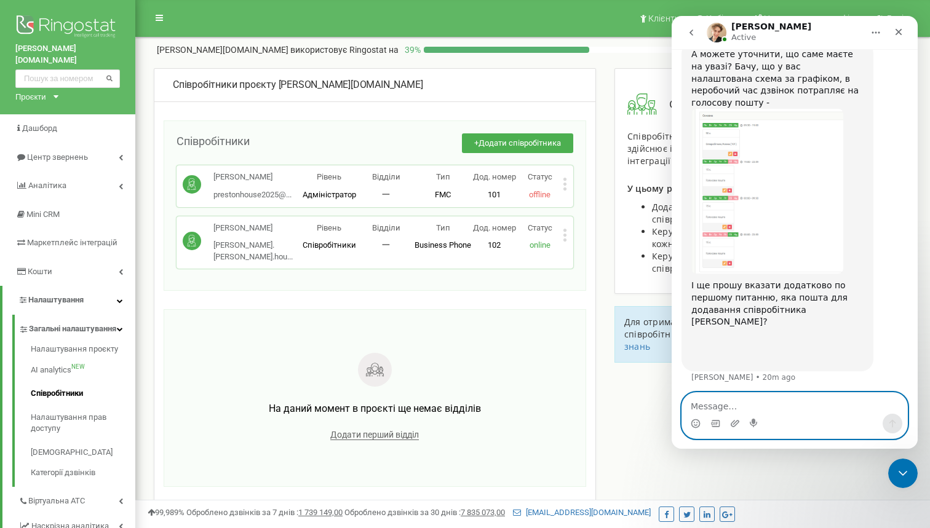
scroll to position [1102, 0]
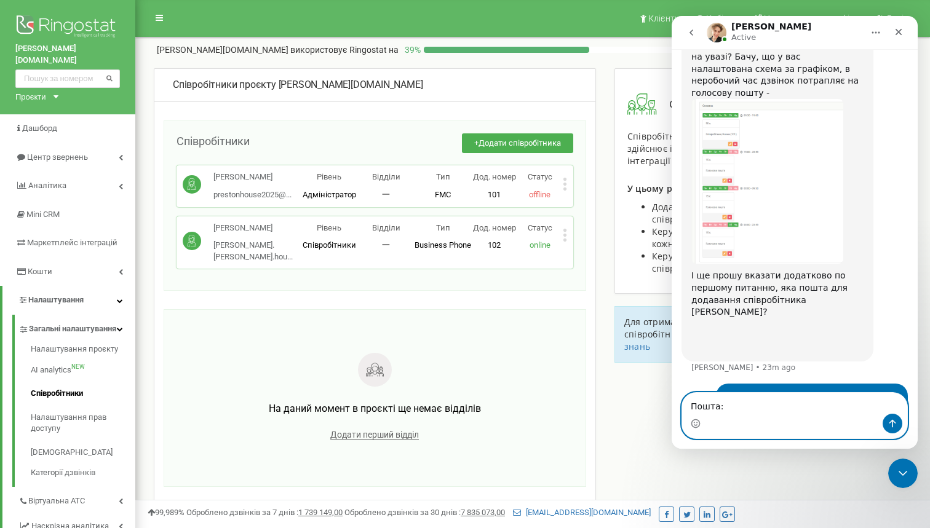
paste textarea "prestonhousekyiv@gmail.com"
type textarea "Пошта: prestonhousekyiv@gmail.com"
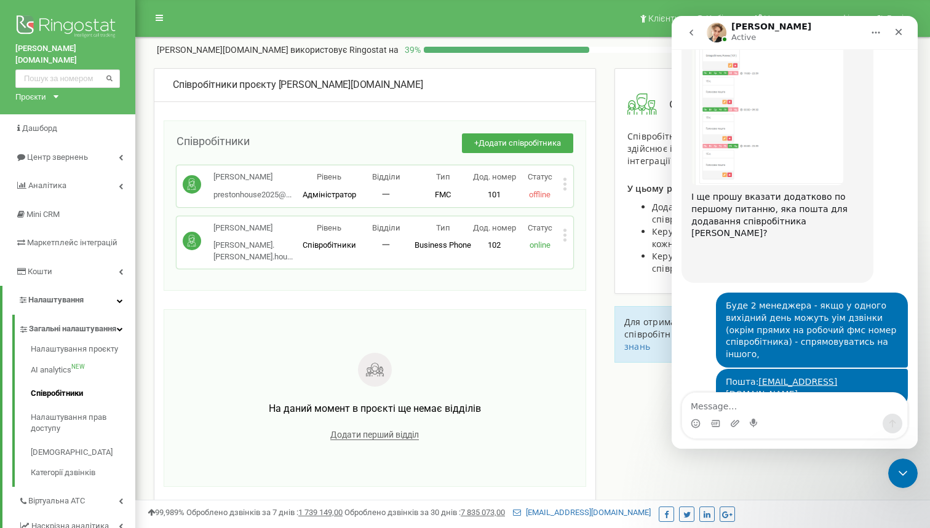
scroll to position [1177, 0]
